Goal: Navigation & Orientation: Go to known website

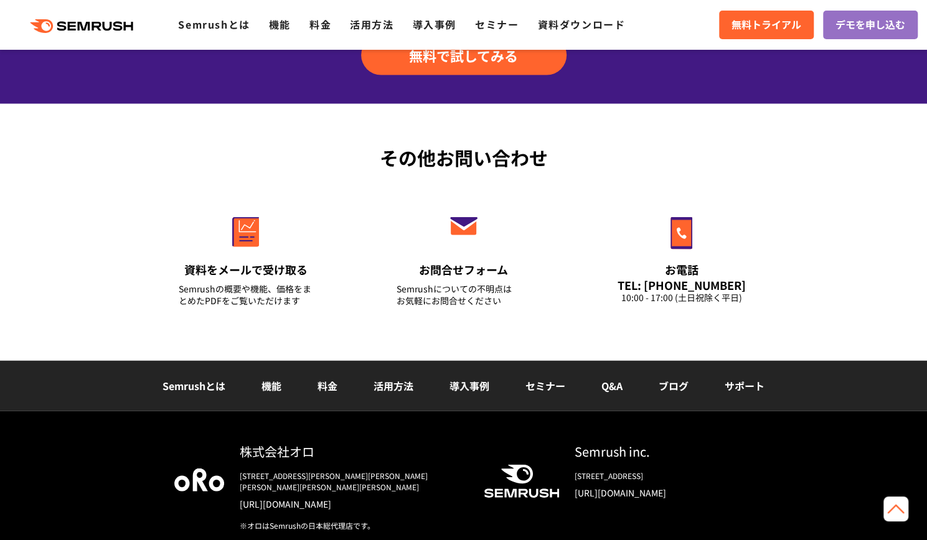
scroll to position [4381, 0]
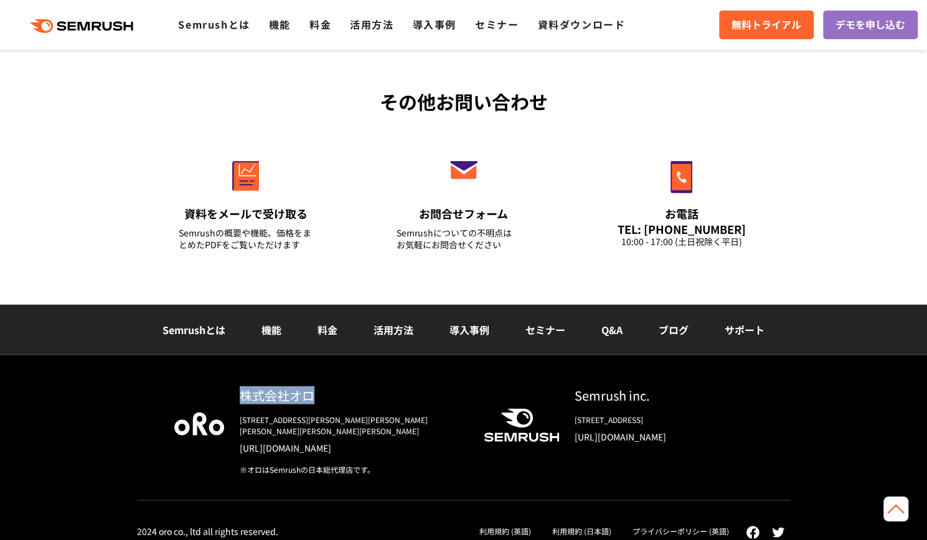
drag, startPoint x: 314, startPoint y: 396, endPoint x: 231, endPoint y: 390, distance: 83.6
click at [231, 390] on div "株式会社オロ [STREET_ADDRESS][PERSON_NAME][PERSON_NAME][PERSON_NAME][PERSON_NAME][PER…" at bounding box center [344, 430] width 240 height 89
copy div "株式会社オロ"
click at [312, 442] on link "[URL][DOMAIN_NAME]" at bounding box center [352, 448] width 224 height 12
click at [643, 439] on link "[URL][DOMAIN_NAME]" at bounding box center [663, 437] width 179 height 12
